Goal: Transaction & Acquisition: Subscribe to service/newsletter

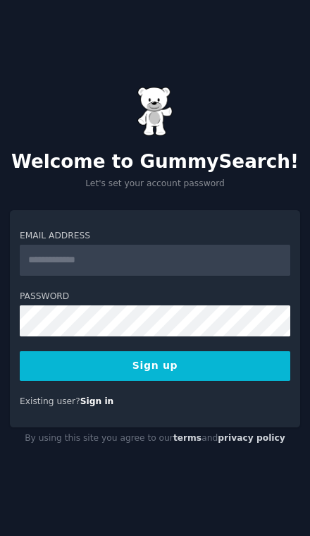
click at [203, 276] on input "Email Address" at bounding box center [155, 260] width 271 height 31
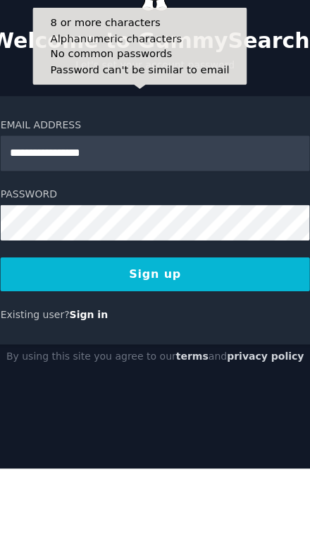
type input "**********"
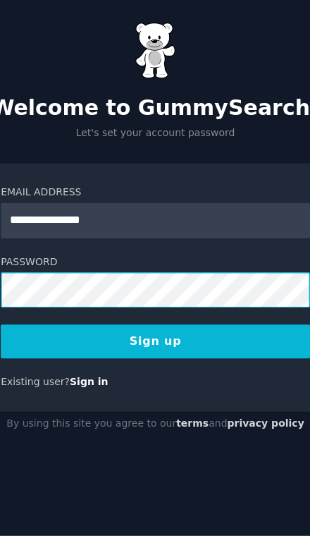
scroll to position [57, 0]
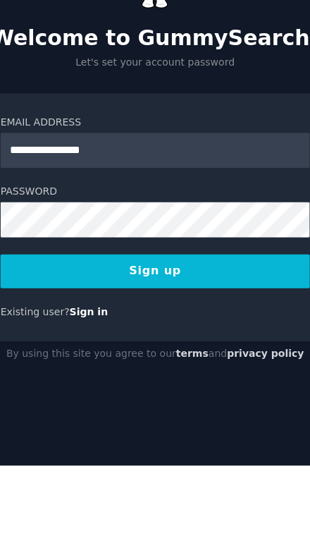
click at [219, 351] on button "Sign up" at bounding box center [155, 366] width 271 height 30
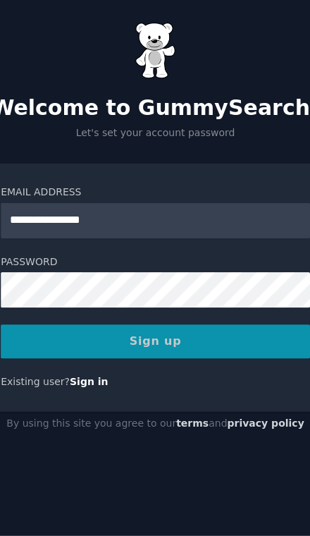
scroll to position [58, 0]
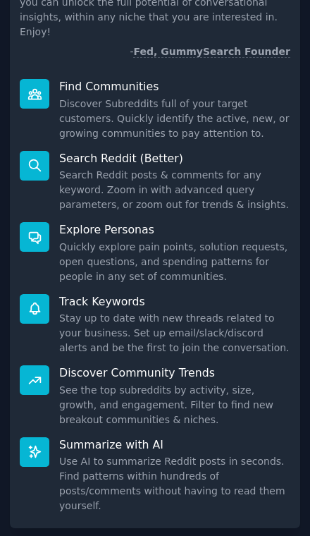
scroll to position [138, 0]
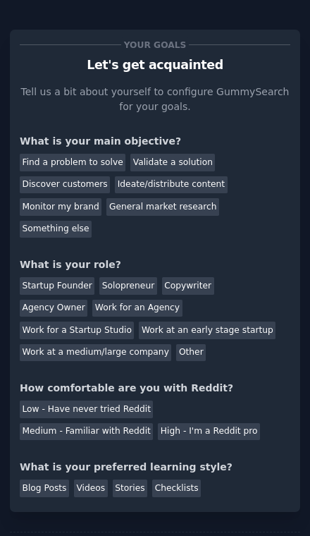
click at [91, 159] on div "Find a problem to solve" at bounding box center [73, 163] width 106 height 18
click at [70, 277] on div "Startup Founder" at bounding box center [57, 286] width 75 height 18
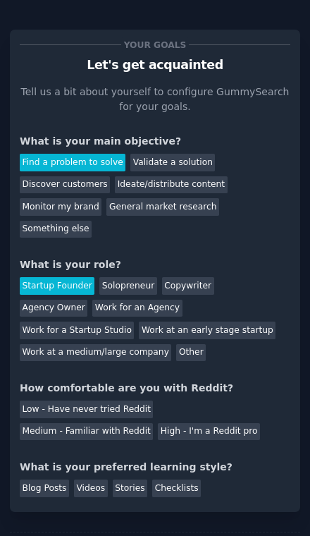
click at [127, 277] on div "Solopreneur" at bounding box center [127, 286] width 57 height 18
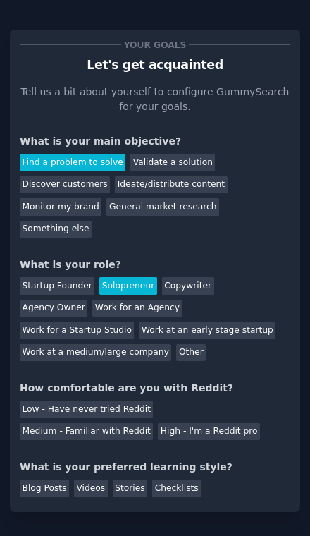
click at [74, 277] on div "Startup Founder" at bounding box center [57, 286] width 75 height 18
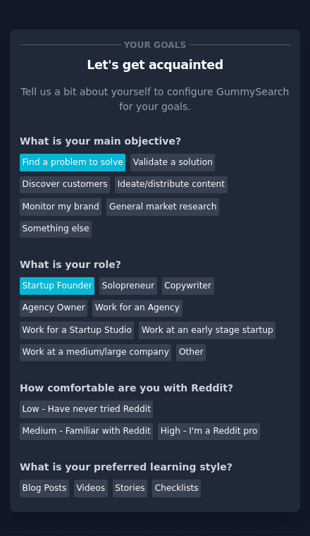
scroll to position [58, 0]
click at [153, 423] on div "Medium - Familiar with Reddit" at bounding box center [86, 432] width 133 height 18
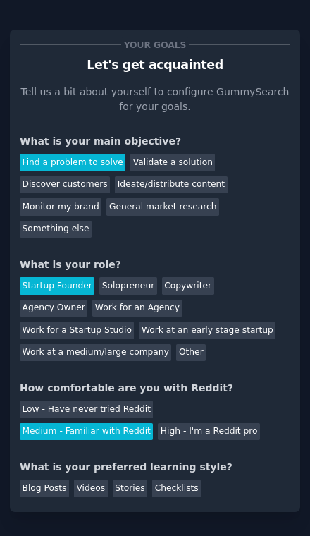
click at [35, 480] on div "Blog Posts" at bounding box center [44, 489] width 49 height 18
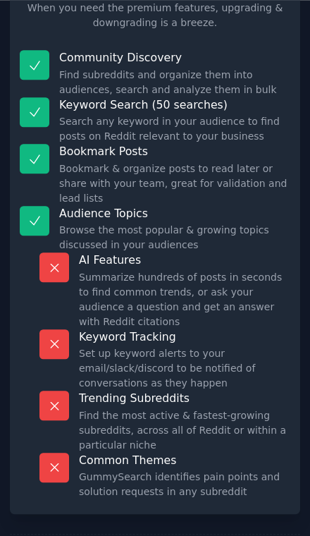
scroll to position [58, 0]
